Goal: Book appointment/travel/reservation

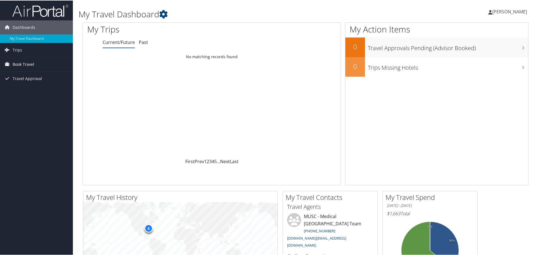
click at [30, 66] on span "Book Travel" at bounding box center [24, 64] width 22 height 14
click at [27, 90] on link "Book/Manage Online Trips" at bounding box center [36, 92] width 73 height 8
